Goal: Task Accomplishment & Management: Use online tool/utility

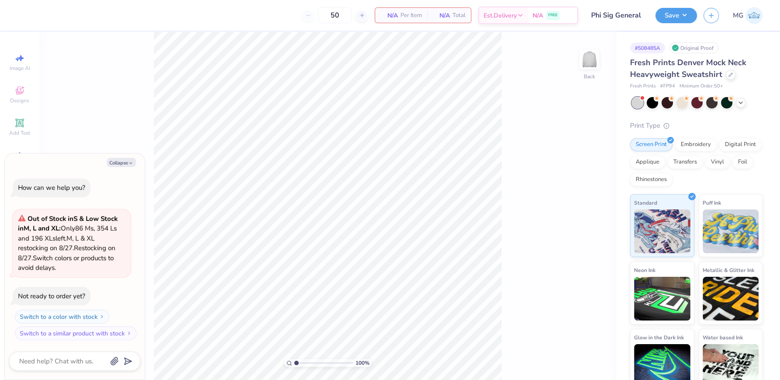
click at [126, 157] on div "Collapse How can we help you? Out of Stock in S & Low Stock in M, L and XL : On…" at bounding box center [75, 267] width 140 height 226
click at [126, 161] on button "Collapse" at bounding box center [121, 162] width 29 height 9
type textarea "x"
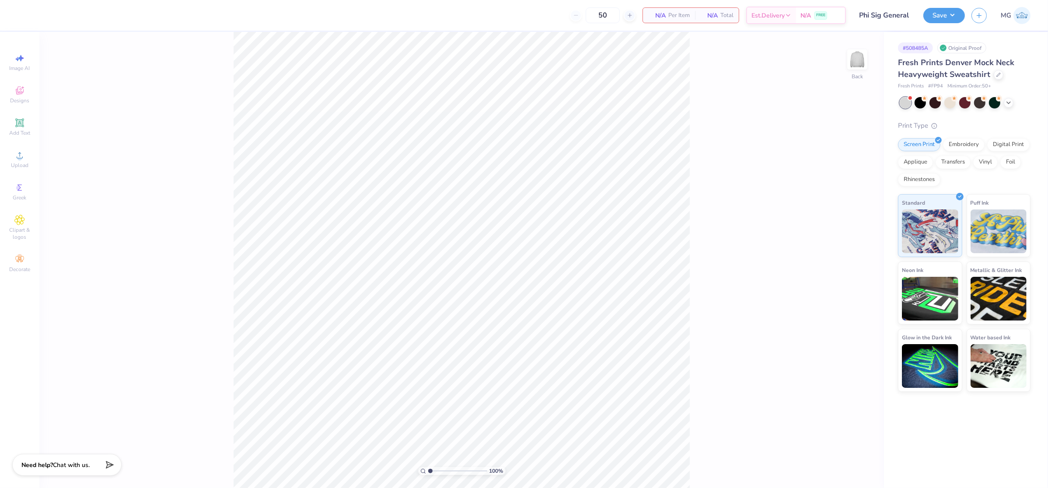
click at [119, 123] on div "100 % Back" at bounding box center [461, 260] width 845 height 456
click at [14, 163] on span "Upload" at bounding box center [19, 165] width 17 height 7
type input "12.03"
type input "3.68"
type input "2.06"
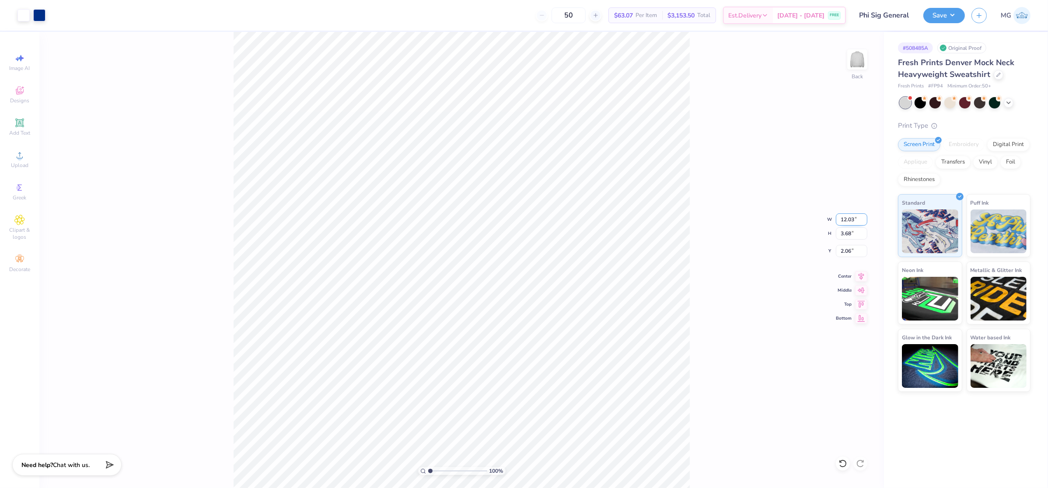
click at [780, 218] on input "12.03" at bounding box center [851, 219] width 31 height 12
type input "12.00"
type input "3.67"
click at [708, 198] on div "100 % Back W 12.00 12.00 " H 3.67 3.67 " Y 2.06 2.06 " Center Middle Top Bottom" at bounding box center [461, 260] width 845 height 456
click at [780, 252] on input "2.06" at bounding box center [851, 251] width 31 height 12
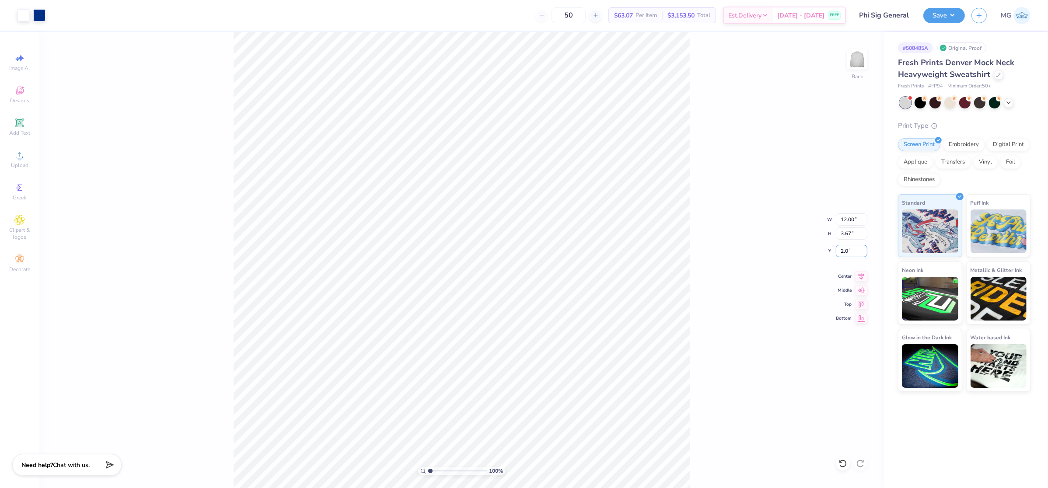
type input "2"
type input "3.00"
click at [780, 274] on icon at bounding box center [861, 275] width 12 height 10
click at [703, 228] on div "100 % Back W 12.00 12.00 " H 3.67 3.67 " Y 3.00 3.00 " Center Middle Top Bottom" at bounding box center [461, 260] width 845 height 456
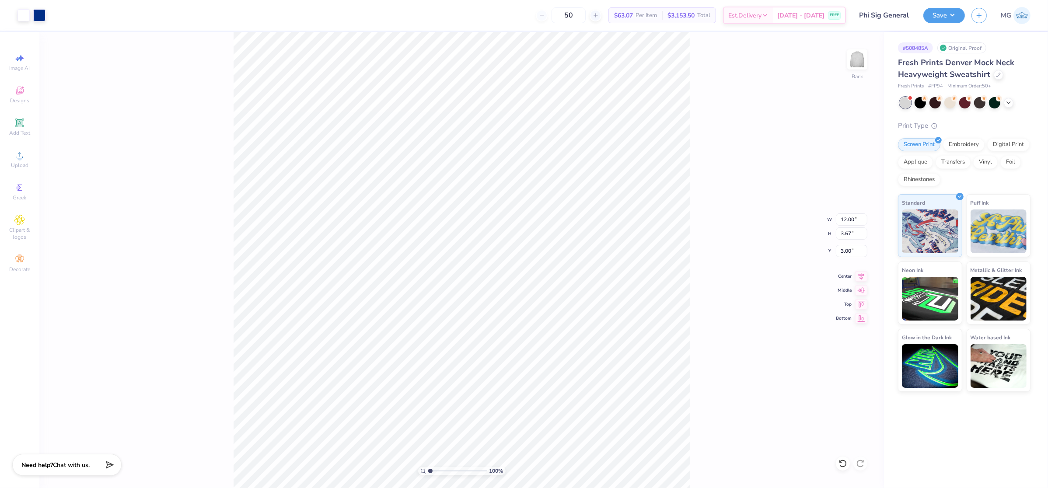
click at [780, 21] on div "Save" at bounding box center [944, 15] width 42 height 15
click at [780, 14] on button "Save" at bounding box center [944, 14] width 42 height 15
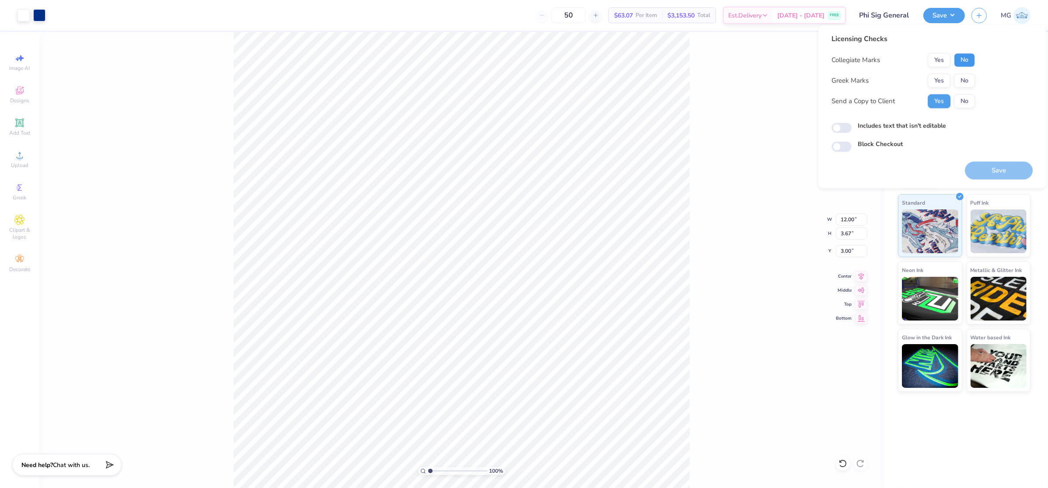
click at [780, 60] on button "No" at bounding box center [964, 60] width 21 height 14
click at [780, 79] on button "Yes" at bounding box center [939, 81] width 23 height 14
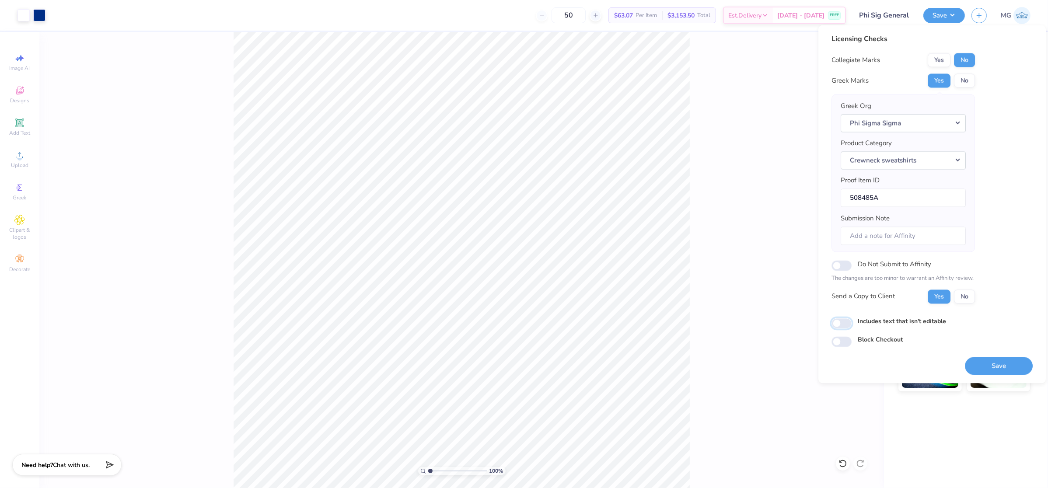
click at [780, 324] on input "Includes text that isn't editable" at bounding box center [842, 323] width 20 height 10
checkbox input "true"
click at [780, 367] on button "Save" at bounding box center [999, 366] width 68 height 18
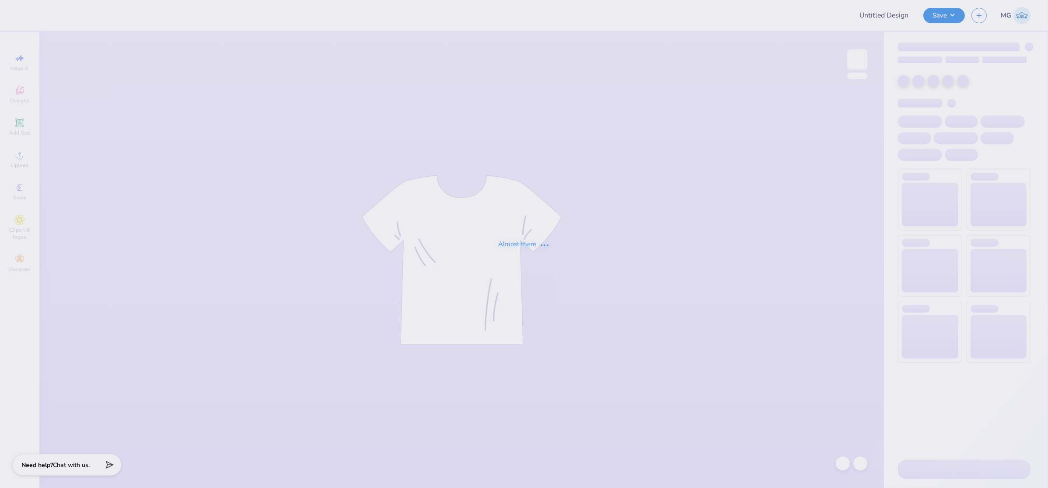
type input "Phi Sig General"
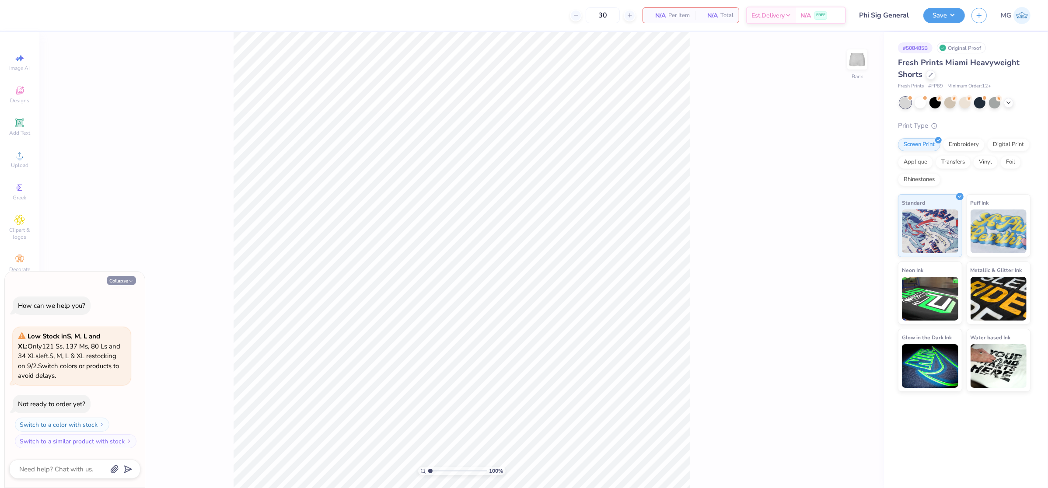
click at [114, 279] on button "Collapse" at bounding box center [121, 280] width 29 height 9
type textarea "x"
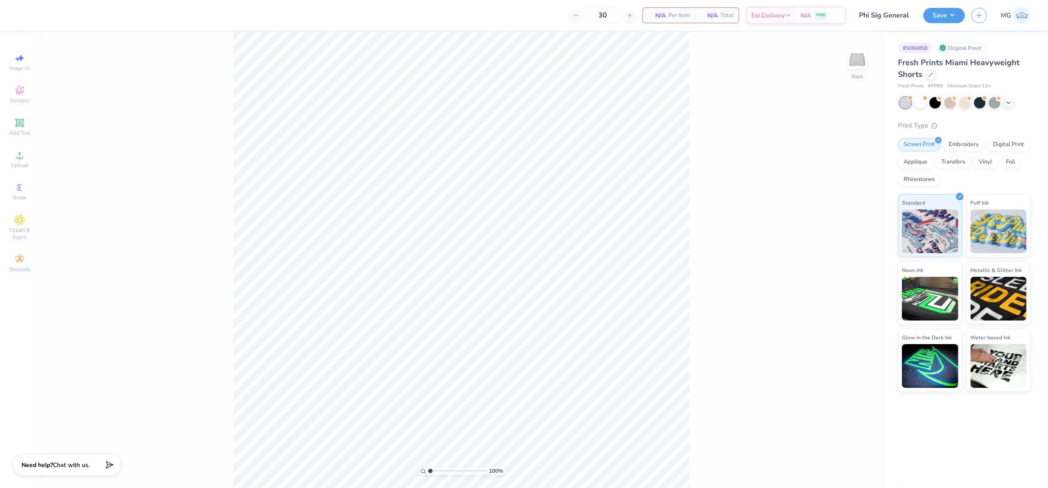
click at [142, 228] on div "100 % Back" at bounding box center [461, 260] width 845 height 456
click at [17, 157] on icon at bounding box center [20, 155] width 6 height 6
click at [229, 143] on div "100 % Back" at bounding box center [461, 260] width 845 height 456
click at [23, 165] on span "Upload" at bounding box center [19, 165] width 17 height 7
type input "5.50"
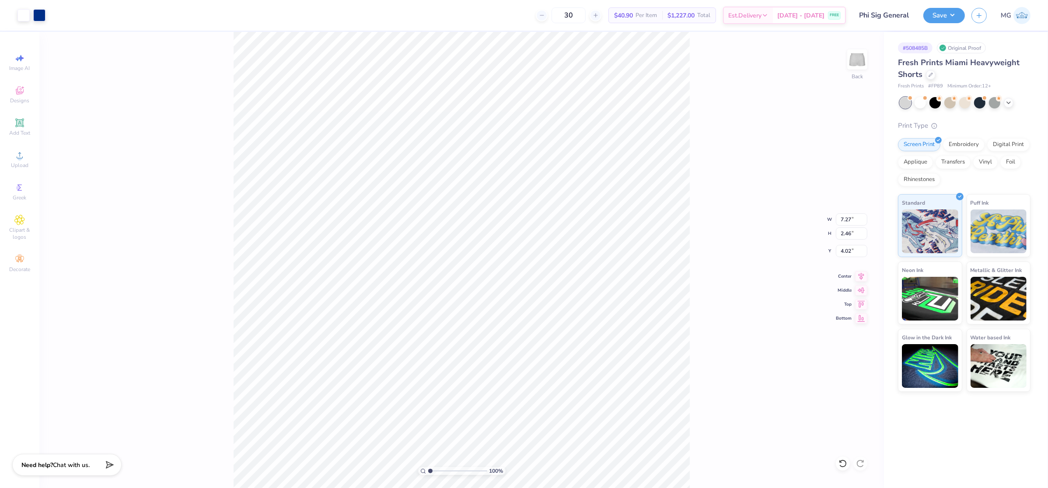
type input "1.86"
type input "7.08"
type input "4.37"
type input "1.47"
type input "7.08"
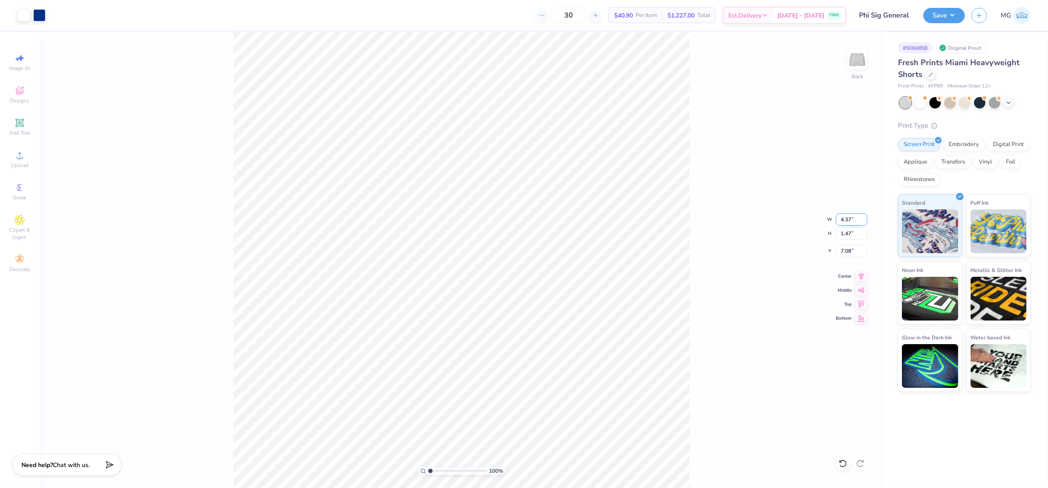
click at [850, 215] on input "4.37" at bounding box center [851, 219] width 31 height 12
type input "4"
type input "6.00"
type input "2.03"
type input "6.81"
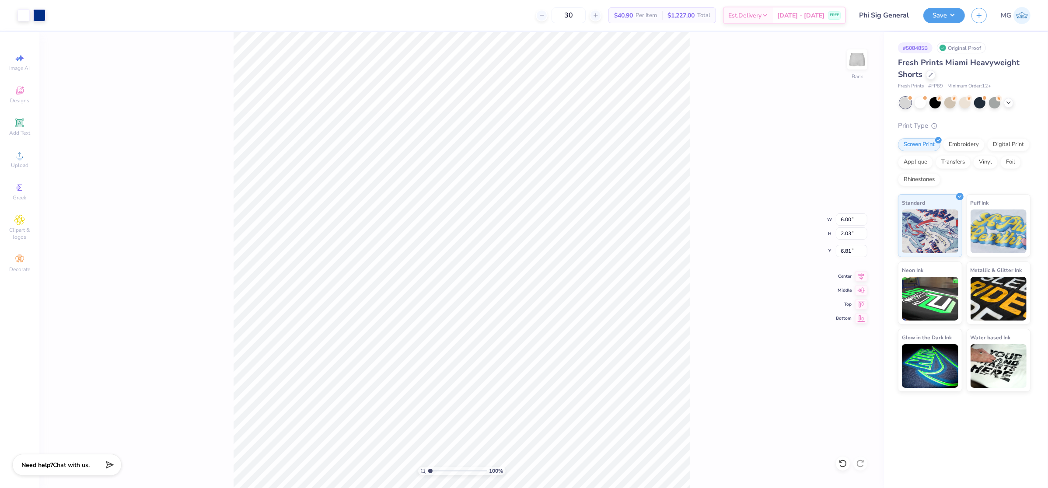
click at [693, 261] on div "100 % Back W 6.00 6.00 " H 2.03 2.03 " Y 6.81 6.81 " Center Middle Top Bottom" at bounding box center [461, 260] width 845 height 456
click at [850, 249] on input "6.81" at bounding box center [851, 251] width 31 height 12
type input "6"
type input "3"
type input "6.00"
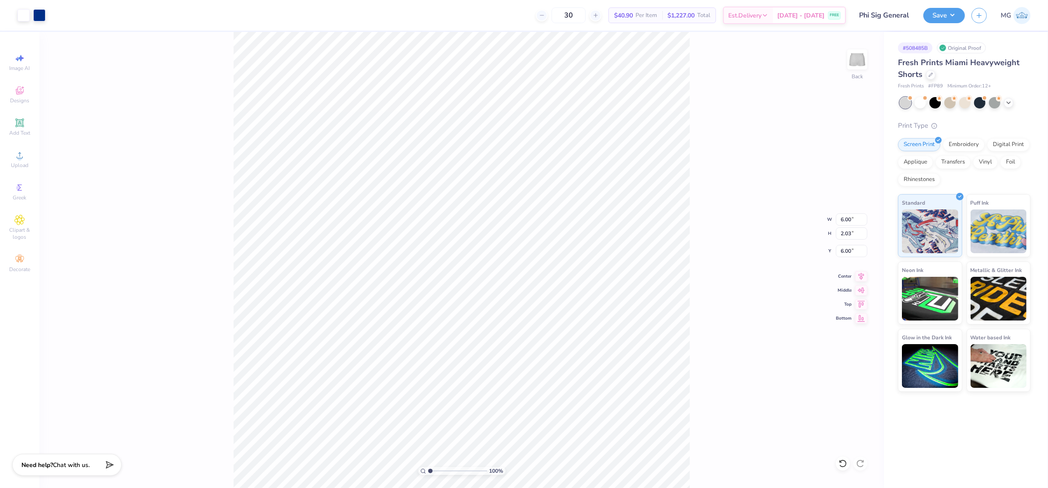
click at [753, 276] on div "100 % Back W 6.00 6.00 " H 2.03 2.03 " Y 6.00 6.00 " Center Middle Top Bottom" at bounding box center [461, 260] width 845 height 456
click at [852, 251] on input "7.04" at bounding box center [851, 251] width 31 height 12
type input "7"
click at [842, 253] on input "5.00" at bounding box center [851, 251] width 31 height 12
type input "1.00"
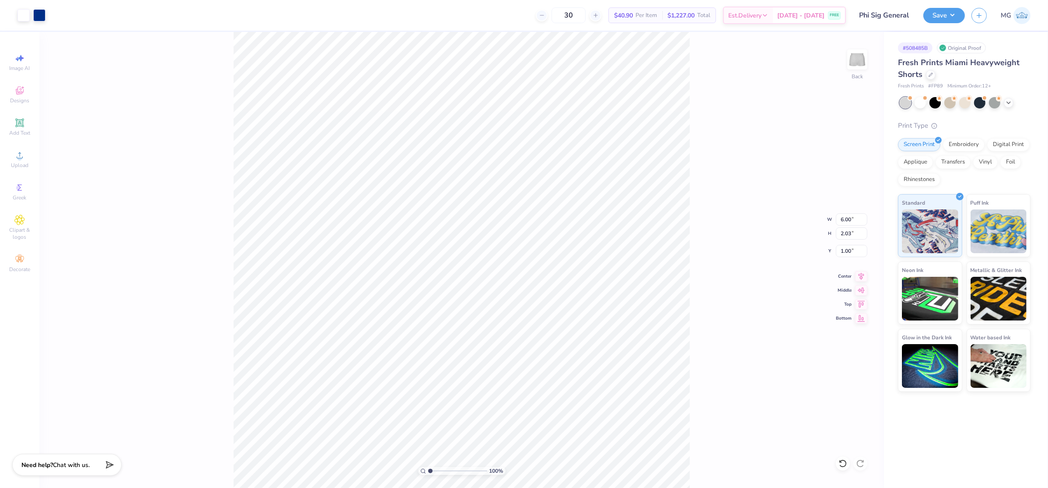
click at [728, 283] on div "100 % Back W 6.00 6.00 " H 2.03 2.03 " Y 1.00 1.00 " Center Middle Top Bottom" at bounding box center [461, 260] width 845 height 456
click at [843, 249] on input "1.00" at bounding box center [851, 251] width 31 height 12
type input "7.97"
click at [730, 344] on div "100 % Back W 6.00 6.00 " H 2.03 2.03 " Y 7.97 7.97 " Center Middle Top Bottom" at bounding box center [461, 260] width 845 height 456
click at [852, 250] on input "7.28" at bounding box center [851, 251] width 31 height 12
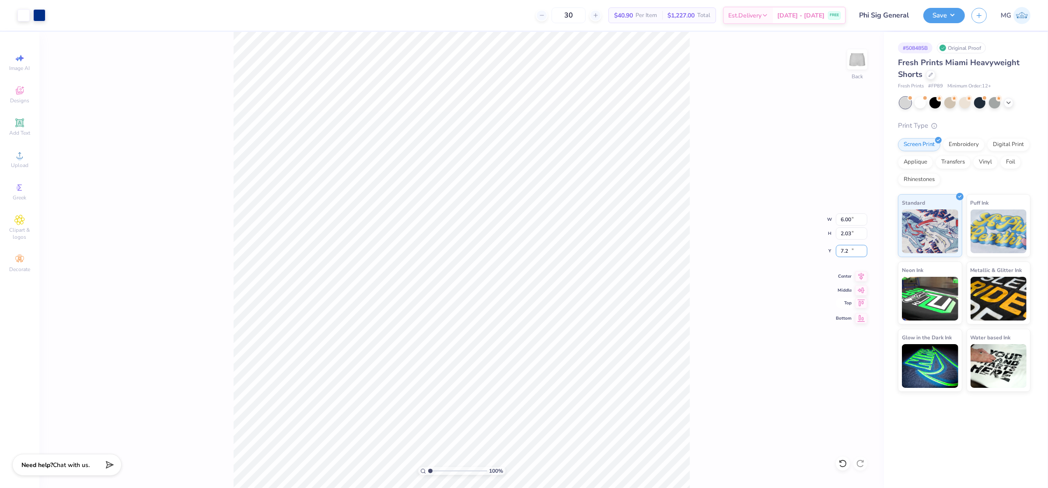
type input "7"
type input "7.97"
click at [699, 272] on div "100 % Back W 6.00 6.00 " H 2.03 2.03 " Y 7.97 7.97 " Center Middle Top Bottom" at bounding box center [461, 260] width 845 height 456
click at [729, 296] on div "100 % Back W 6.00 H 2.03 Y 7.97 Center Middle Top Bottom" at bounding box center [461, 260] width 845 height 456
click at [852, 251] on input "7.97" at bounding box center [851, 251] width 31 height 12
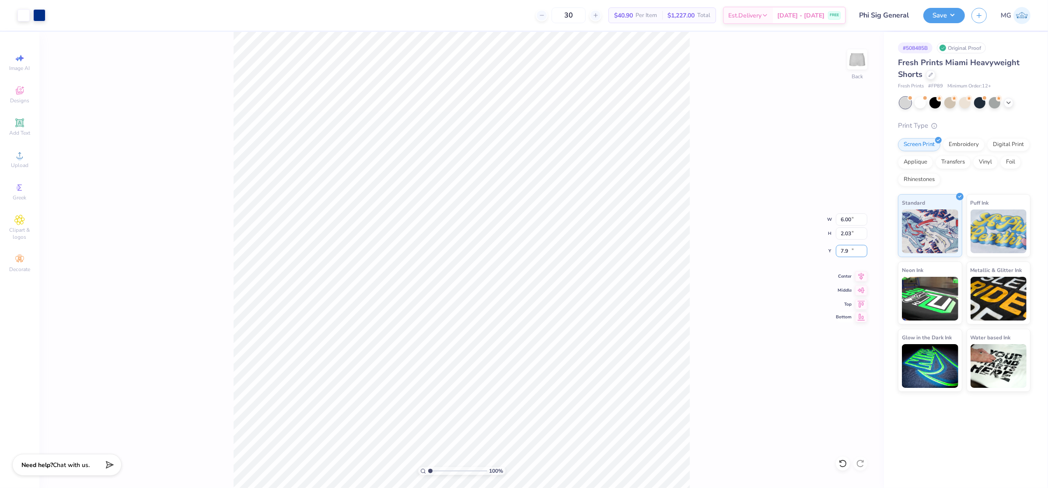
type input "7"
click at [845, 248] on input "6.00" at bounding box center [851, 251] width 31 height 12
type input "7.00"
click at [755, 294] on div "100 % Back W 6.00 6.00 " H 2.03 2.03 " Y 7.00 7.00 " Center Middle Top Bottom" at bounding box center [461, 260] width 845 height 456
click at [843, 250] on input "7.00" at bounding box center [851, 251] width 31 height 12
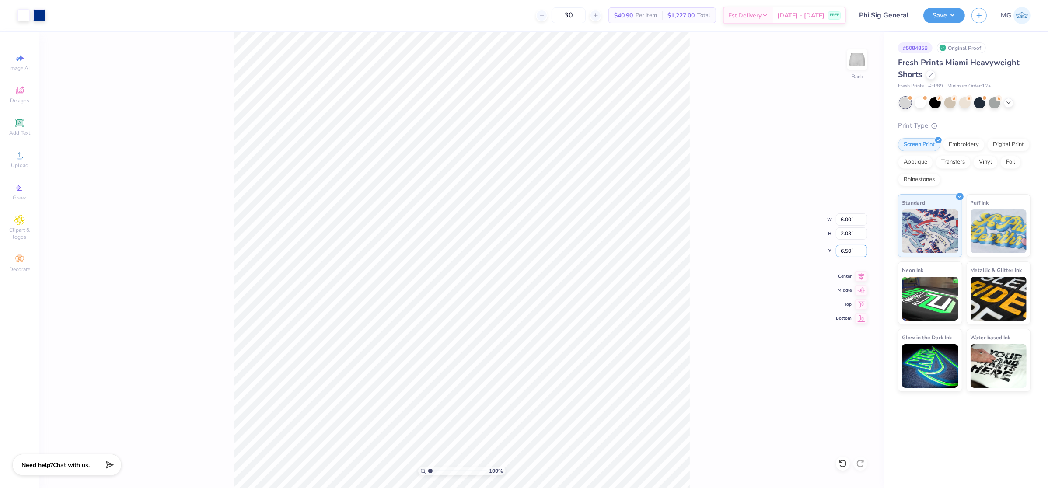
type input "6.50"
click at [744, 340] on div "100 % Back W 6.00 6.00 " H 2.03 2.03 " Y 6.50 6.50 " Center Middle Top Bottom" at bounding box center [461, 260] width 845 height 456
drag, startPoint x: 847, startPoint y: 252, endPoint x: 854, endPoint y: 315, distance: 63.3
click at [847, 252] on input "6.50" at bounding box center [851, 251] width 31 height 12
click at [844, 251] on input "5.00" at bounding box center [851, 251] width 31 height 12
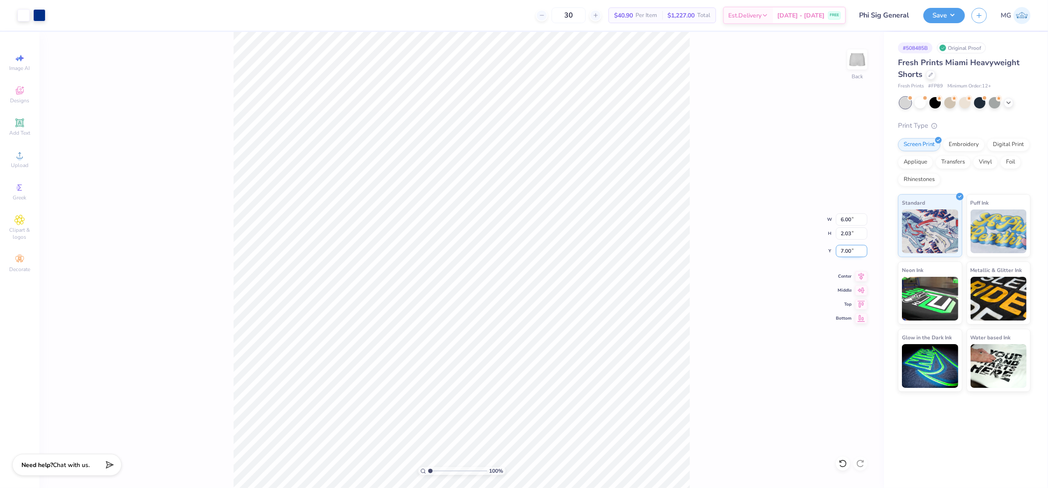
click at [850, 252] on input "7.00" at bounding box center [851, 251] width 31 height 12
type input "7.50"
click at [780, 351] on div "100 % Back W 6.00 6.00 " H 2.03 2.03 " Y 7.50 7.50 " Center Middle Top Bottom" at bounding box center [461, 260] width 845 height 456
click at [850, 253] on input "7.50" at bounding box center [851, 251] width 31 height 12
click at [764, 267] on div "100 % Back W 6.00 6.00 " H 2.03 2.03 " Y 7.50 7.50 " Center Middle Top Bottom" at bounding box center [461, 260] width 845 height 456
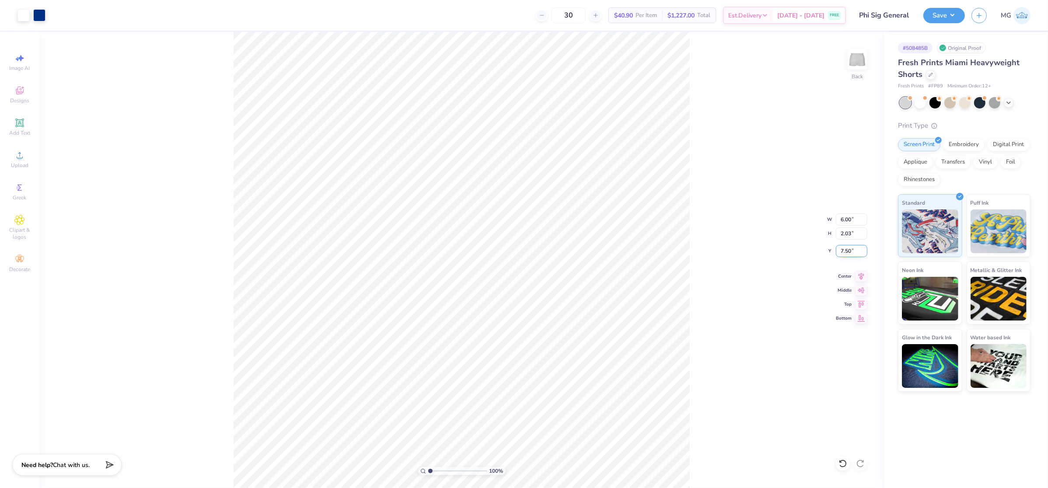
click at [849, 251] on input "7.50" at bounding box center [851, 251] width 31 height 12
type input "7.97"
click at [738, 251] on div "100 % Back W 6.00 6.00 " H 2.03 2.03 " Y 7.97 7.97 " Center Middle Top Bottom" at bounding box center [461, 260] width 845 height 456
click at [851, 248] on input "7.97" at bounding box center [851, 251] width 31 height 12
type input "7"
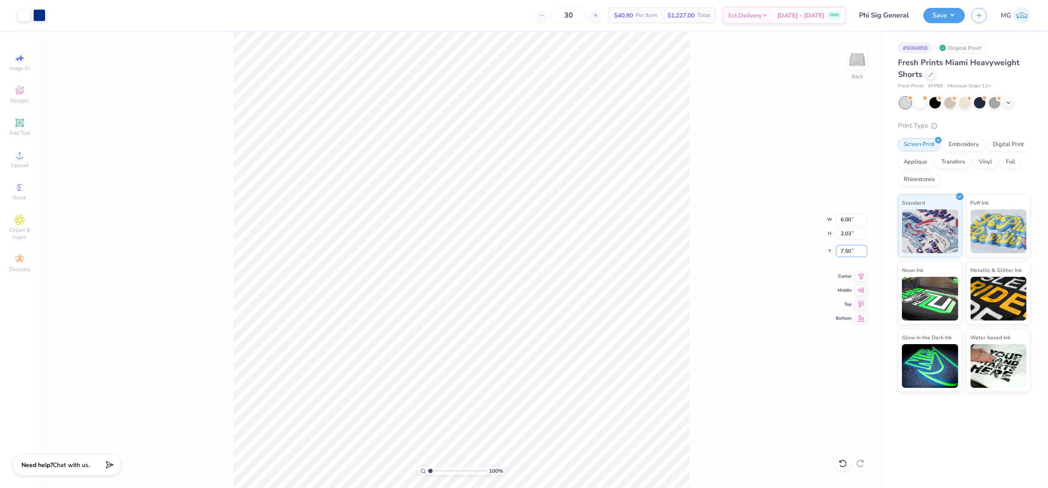
type input "7.50"
click at [748, 357] on div "100 % Back W 6.00 6.00 " H 2.03 2.03 " Y 7.50 7.50 " Center Middle Top Bottom" at bounding box center [461, 260] width 845 height 456
click at [724, 331] on div "100 % Back" at bounding box center [461, 260] width 845 height 456
click at [714, 294] on div "100 % Back W 6.00 6.00 " H 2.03 2.03 " Y 7.50 7.50 " Center Middle Top Bottom" at bounding box center [461, 260] width 845 height 456
click at [927, 13] on button "Save" at bounding box center [944, 14] width 42 height 15
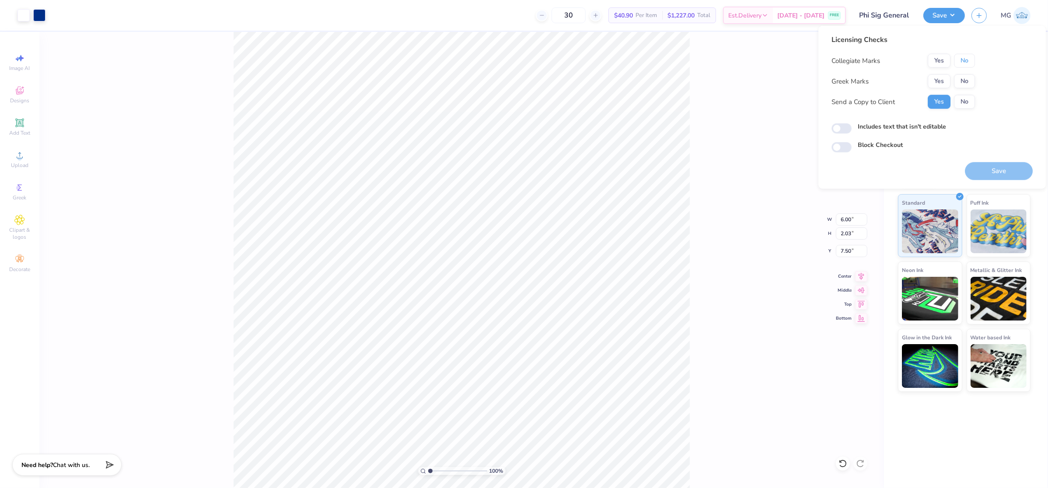
drag, startPoint x: 960, startPoint y: 59, endPoint x: 954, endPoint y: 70, distance: 12.8
click at [960, 59] on button "No" at bounding box center [964, 61] width 21 height 14
click at [941, 79] on button "Yes" at bounding box center [939, 81] width 23 height 14
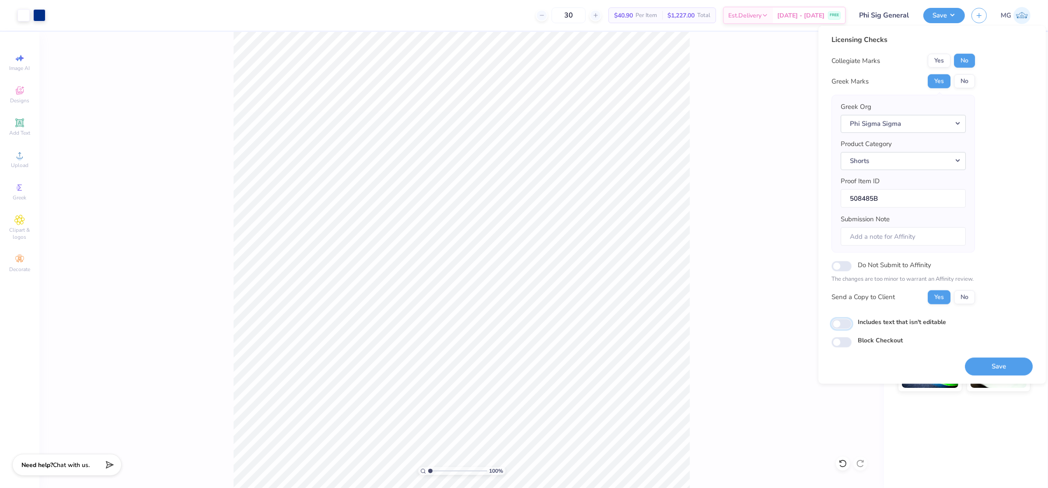
click at [834, 321] on input "Includes text that isn't editable" at bounding box center [842, 324] width 20 height 10
checkbox input "true"
